Goal: Task Accomplishment & Management: Use online tool/utility

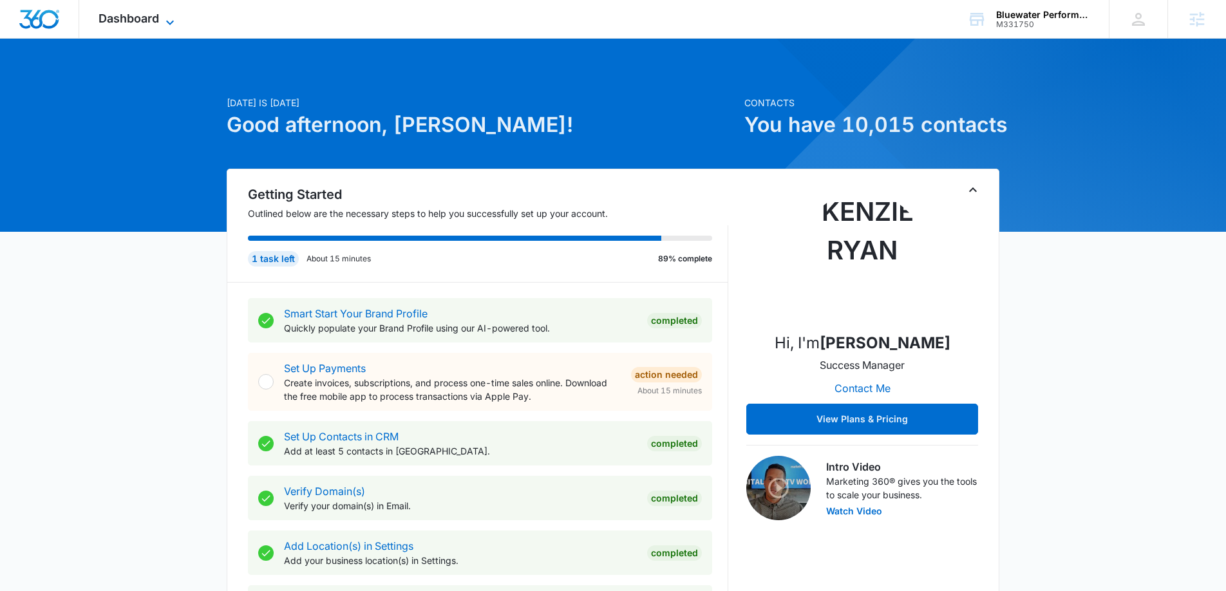
click at [175, 23] on icon at bounding box center [169, 22] width 15 height 15
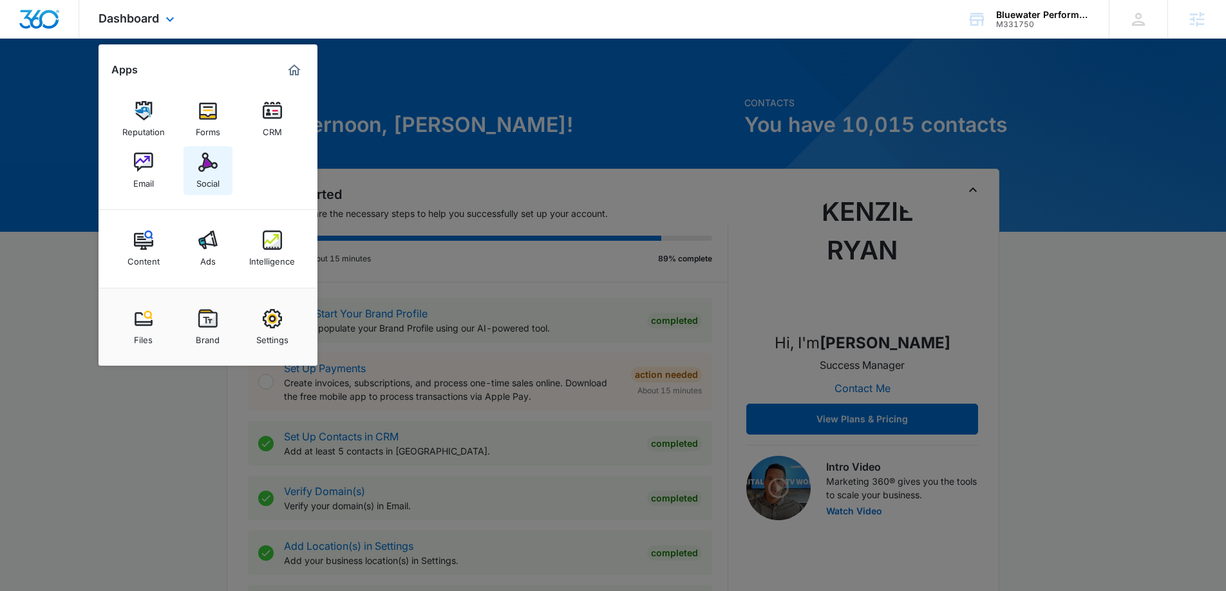
click at [213, 185] on div "Social" at bounding box center [207, 180] width 23 height 17
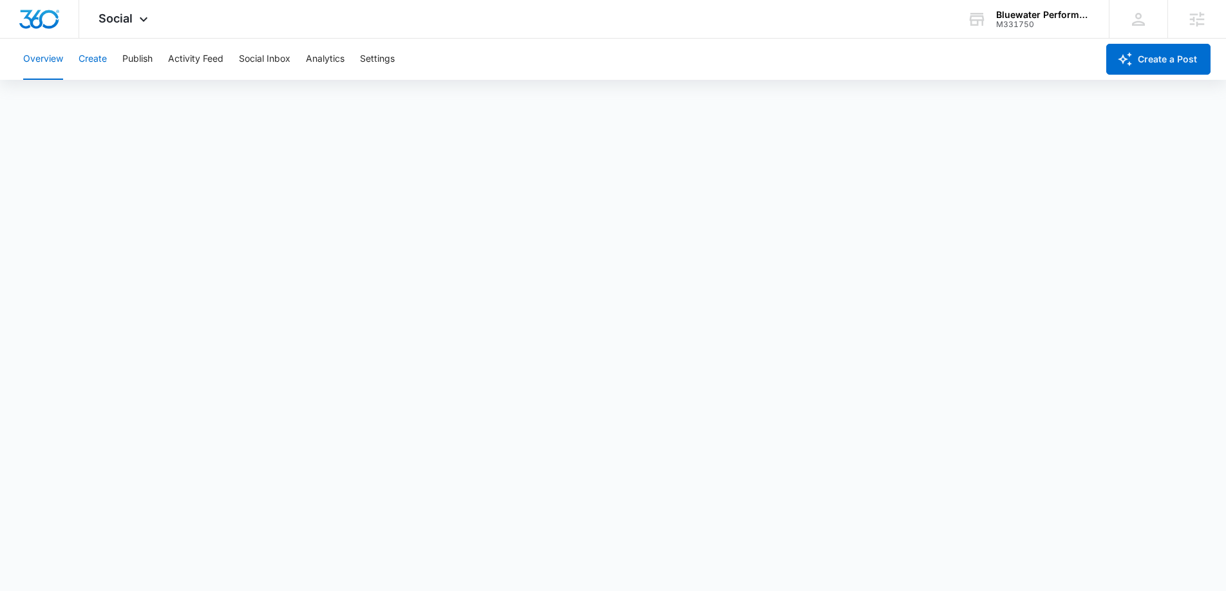
click at [95, 64] on button "Create" at bounding box center [93, 59] width 28 height 41
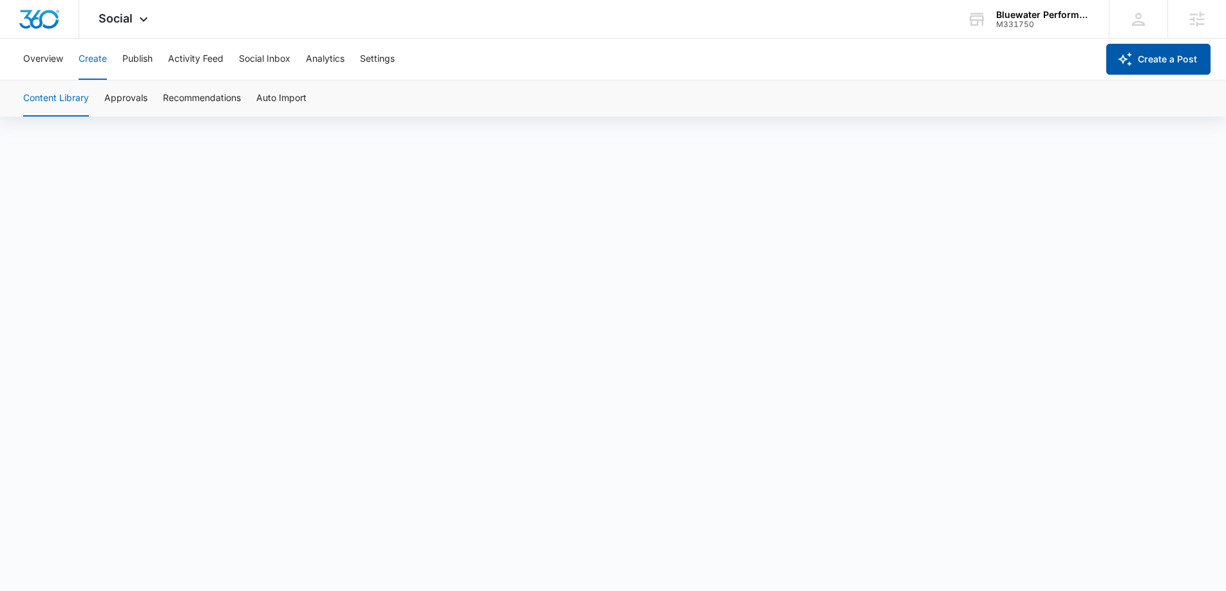
click at [1159, 64] on button "Create a Post" at bounding box center [1158, 59] width 104 height 31
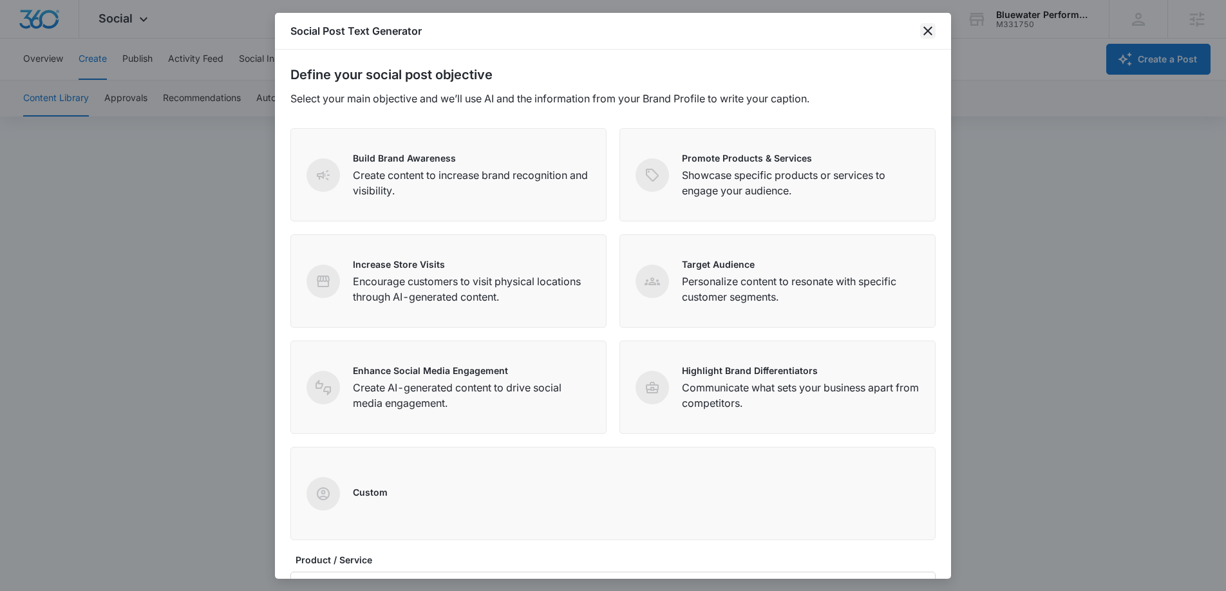
click at [931, 32] on icon "close" at bounding box center [927, 30] width 15 height 15
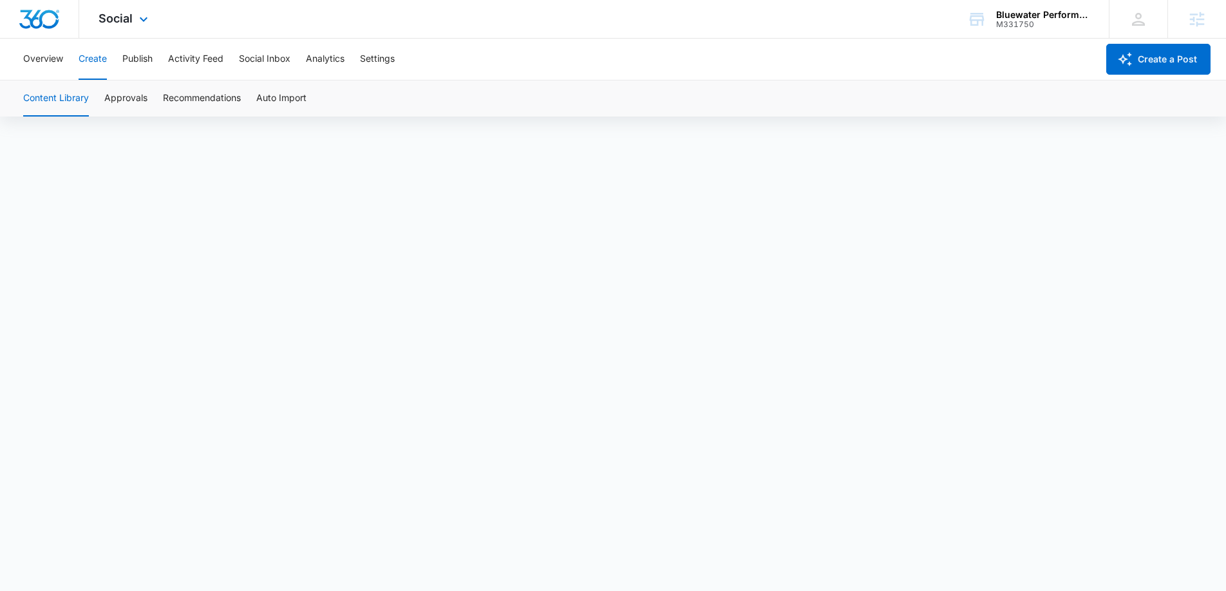
scroll to position [9, 0]
click at [143, 55] on button "Publish" at bounding box center [137, 59] width 30 height 41
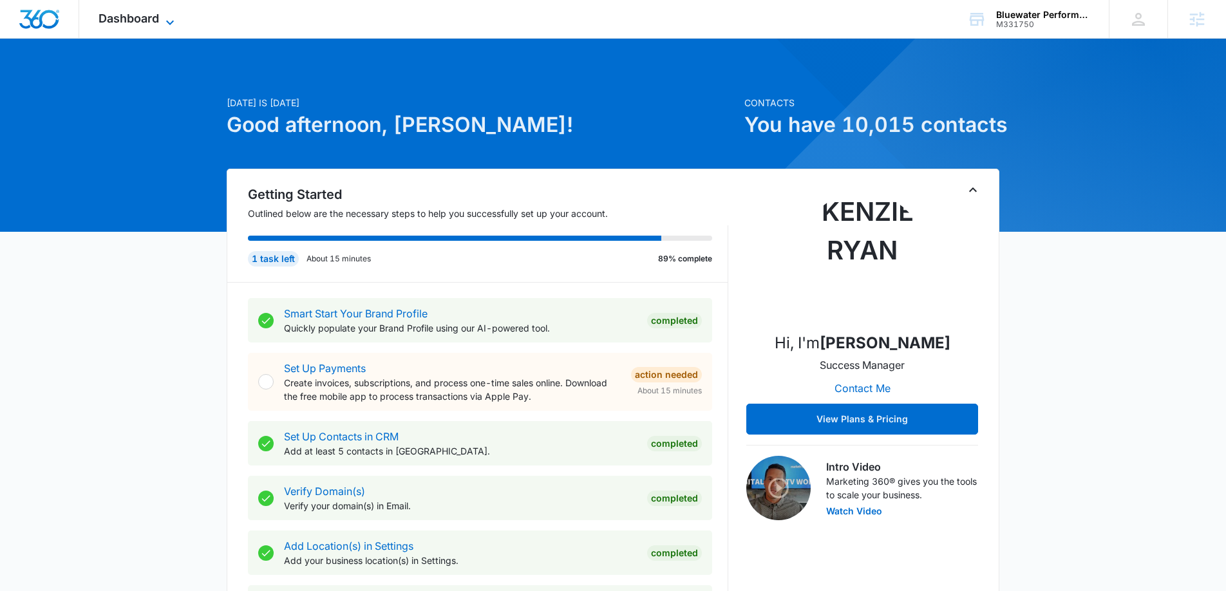
click at [124, 23] on span "Dashboard" at bounding box center [128, 19] width 61 height 14
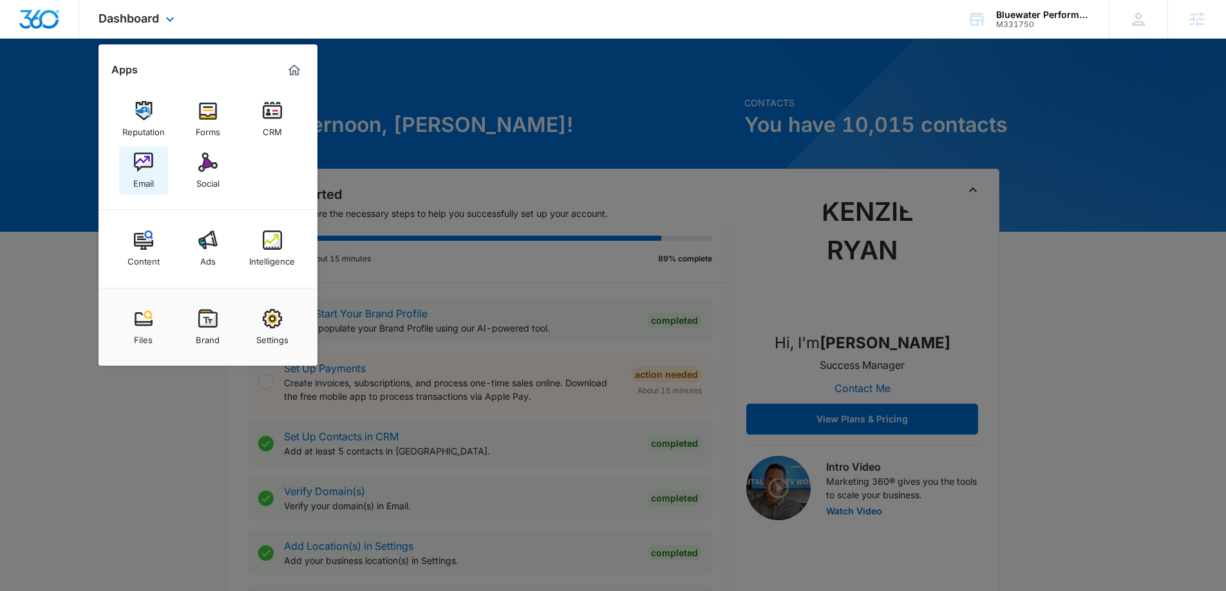
click at [144, 164] on img at bounding box center [143, 162] width 19 height 19
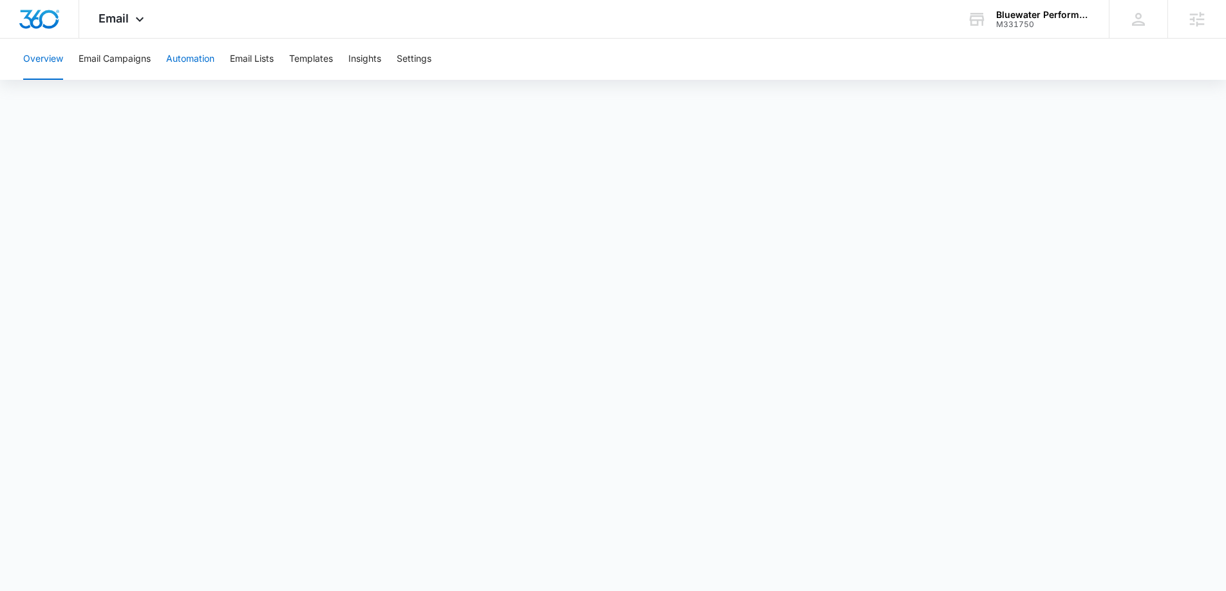
click at [189, 61] on button "Automation" at bounding box center [190, 59] width 48 height 41
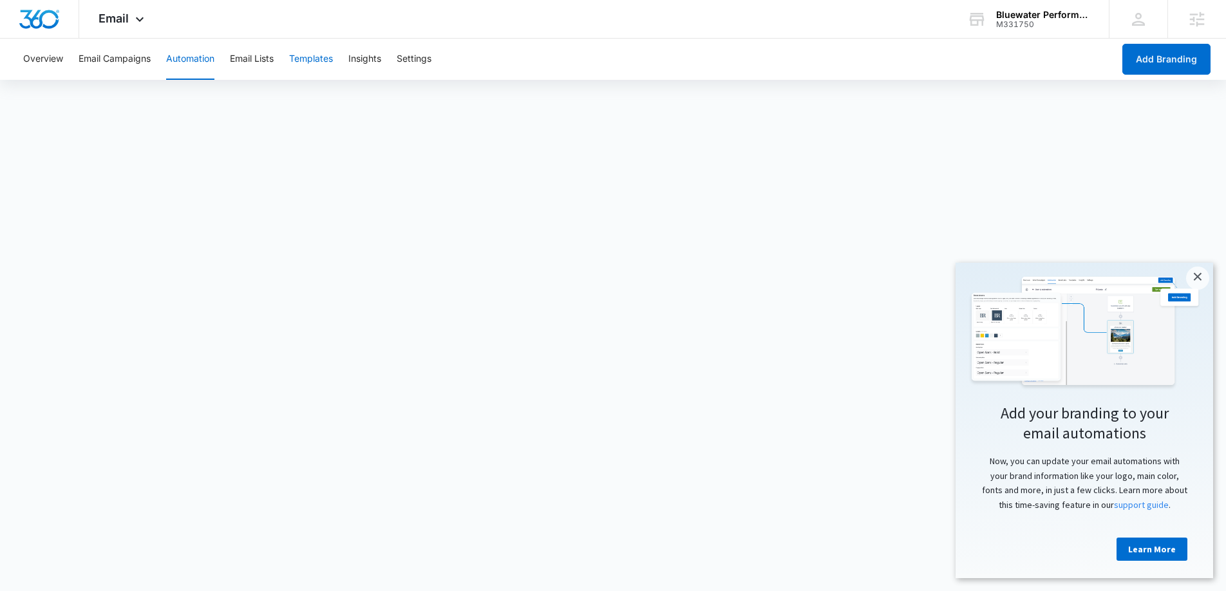
click at [311, 59] on button "Templates" at bounding box center [311, 59] width 44 height 41
